Goal: Information Seeking & Learning: Learn about a topic

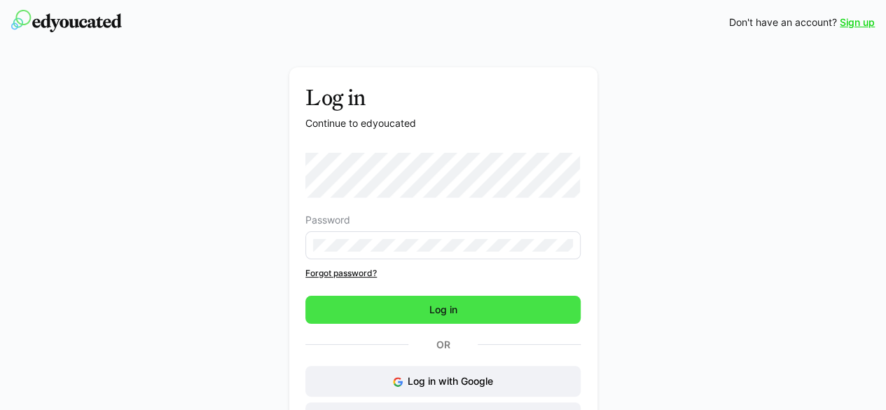
scroll to position [74, 0]
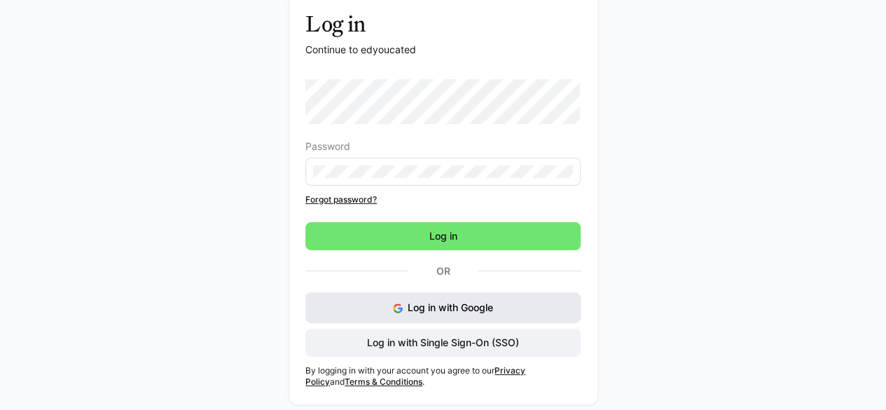
click at [414, 315] on button "Log in with Google" at bounding box center [442, 307] width 275 height 31
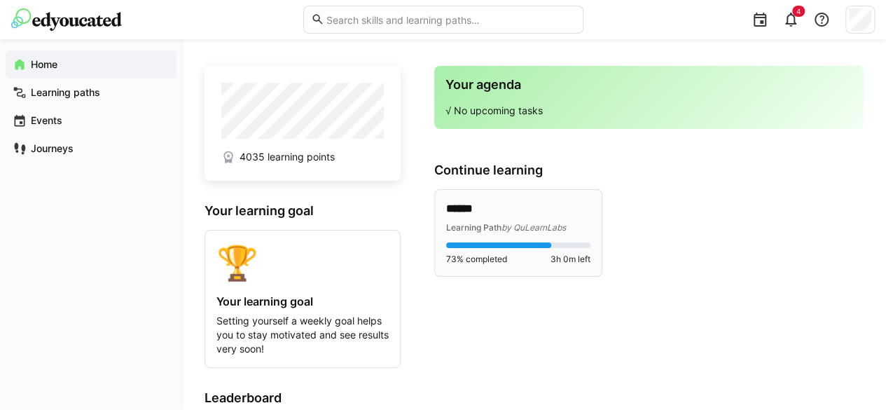
click at [507, 254] on span "73% completed" at bounding box center [476, 259] width 61 height 11
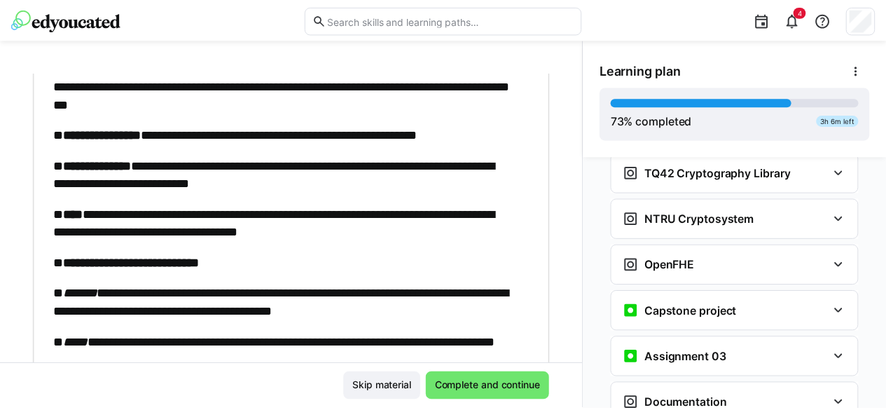
scroll to position [181, 0]
